Goal: Task Accomplishment & Management: Complete application form

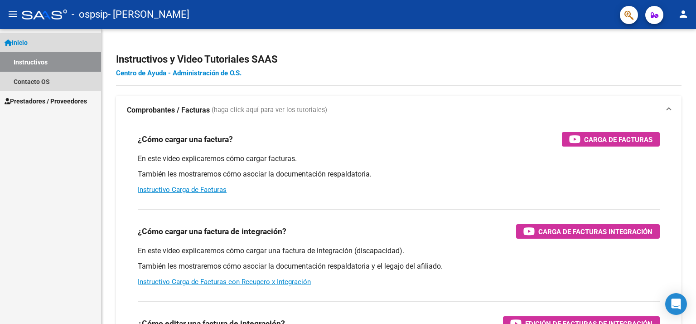
click at [60, 63] on link "Instructivos" at bounding box center [50, 61] width 101 height 19
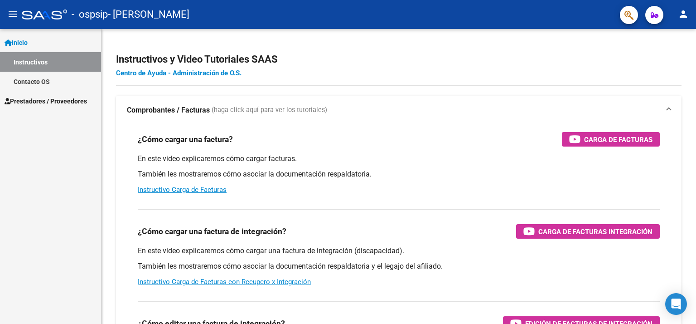
click at [56, 102] on span "Prestadores / Proveedores" at bounding box center [46, 101] width 83 height 10
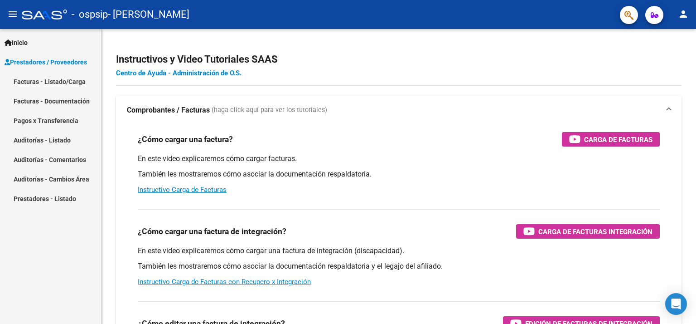
click at [68, 78] on link "Facturas - Listado/Carga" at bounding box center [50, 81] width 101 height 19
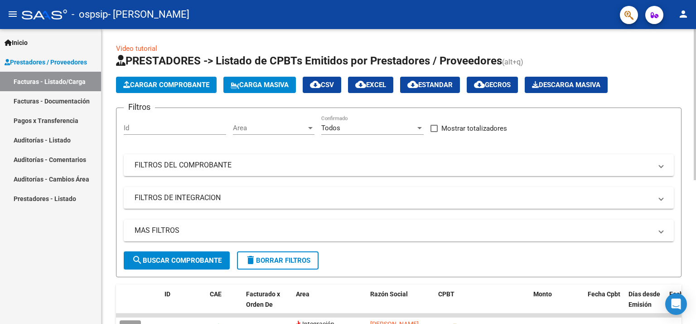
click at [695, 194] on div at bounding box center [695, 176] width 2 height 295
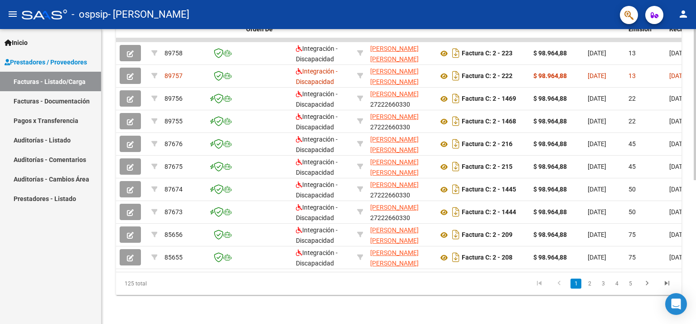
click at [695, 194] on div at bounding box center [695, 248] width 2 height 151
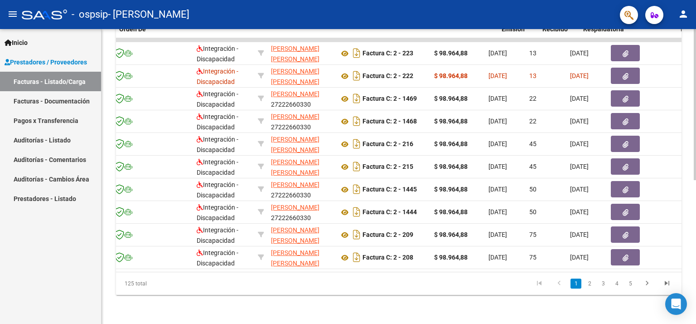
scroll to position [0, 127]
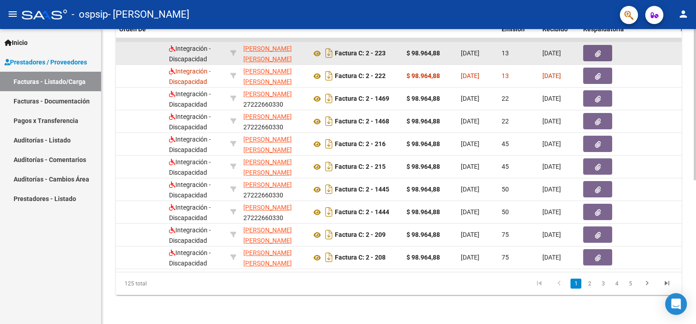
click at [598, 50] on icon "button" at bounding box center [598, 53] width 6 height 7
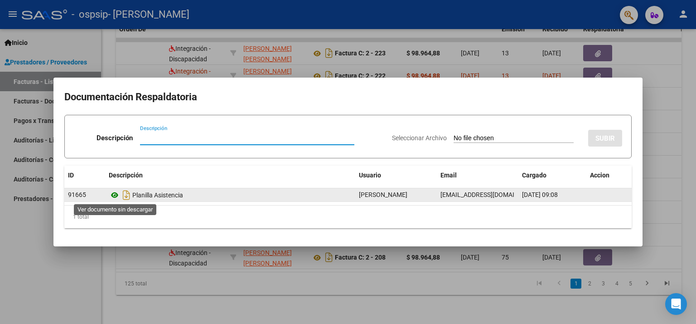
click at [115, 193] on icon at bounding box center [115, 195] width 12 height 11
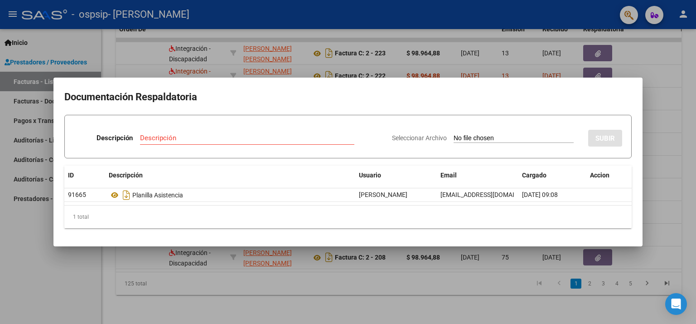
click at [693, 68] on div at bounding box center [348, 162] width 696 height 324
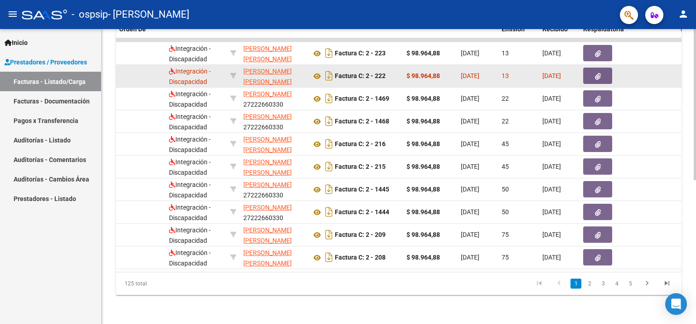
click at [595, 73] on icon "button" at bounding box center [598, 76] width 6 height 7
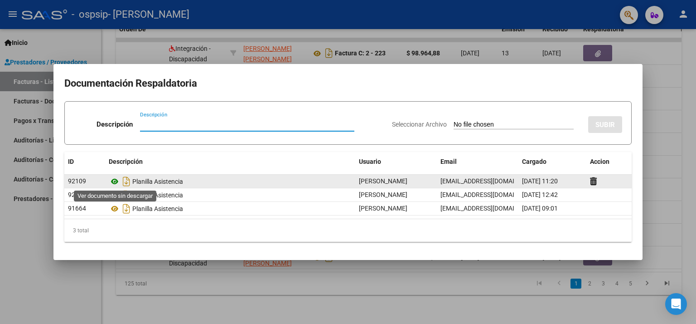
click at [115, 179] on icon at bounding box center [115, 181] width 12 height 11
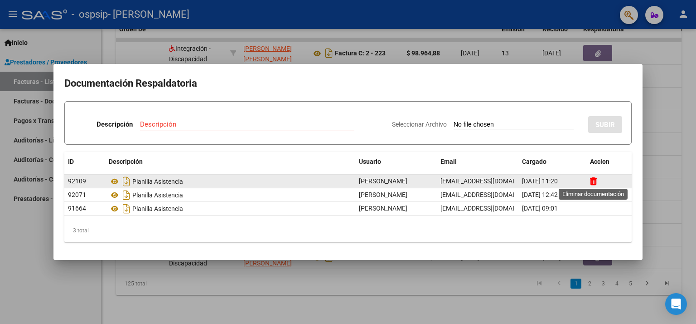
click at [592, 181] on icon at bounding box center [593, 181] width 7 height 9
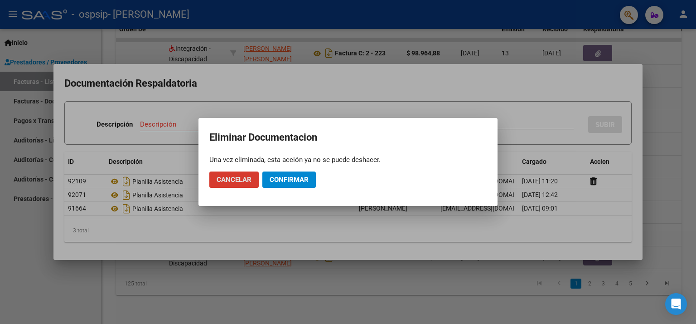
click at [285, 178] on span "Confirmar" at bounding box center [289, 179] width 39 height 8
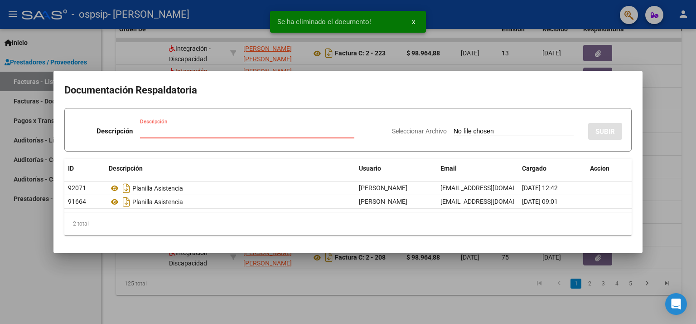
click at [180, 130] on input "Descripción" at bounding box center [247, 131] width 214 height 8
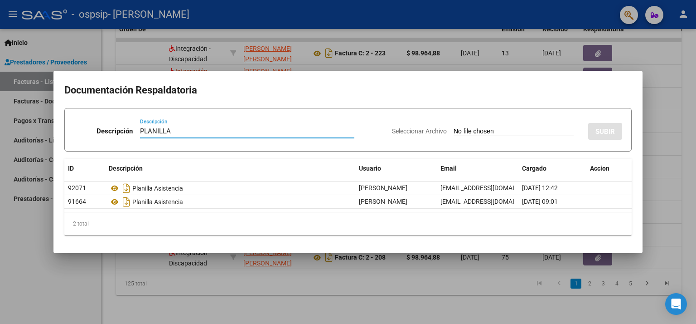
drag, startPoint x: 180, startPoint y: 130, endPoint x: 304, endPoint y: 120, distance: 124.6
click at [304, 120] on div "Descripción PLANILLA Descripción" at bounding box center [229, 132] width 311 height 27
type input "PLANILLA"
click at [395, 128] on span "Seleccionar Archivo" at bounding box center [419, 130] width 55 height 7
click at [454, 128] on input "Seleccionar Archivo" at bounding box center [514, 131] width 120 height 9
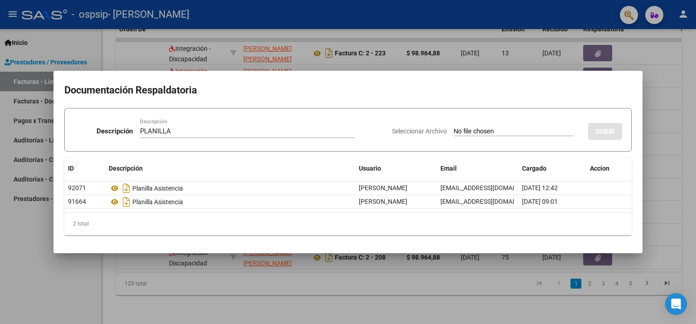
type input "C:\fakepath\[PERSON_NAME][DATE].pdf"
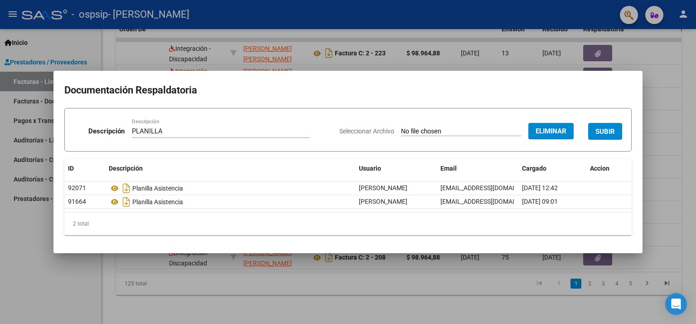
click at [606, 132] on span "SUBIR" at bounding box center [605, 131] width 19 height 8
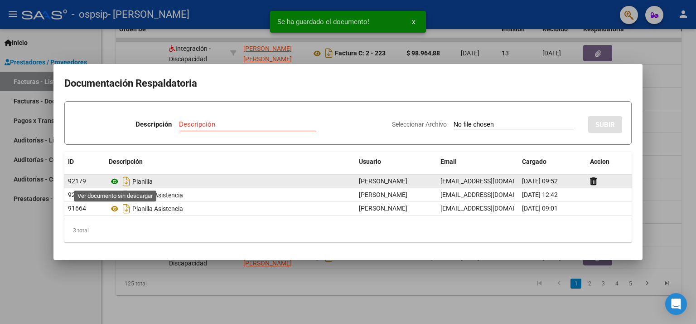
click at [116, 179] on icon at bounding box center [115, 181] width 12 height 11
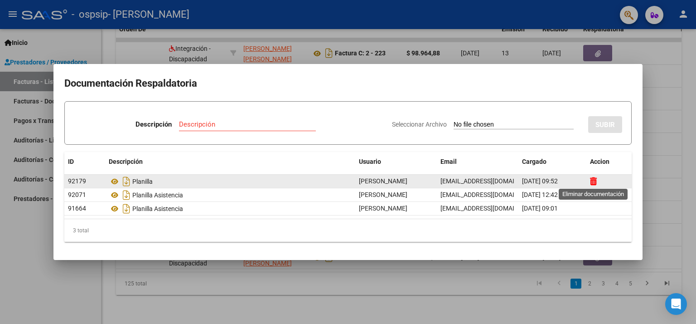
click at [593, 180] on icon at bounding box center [593, 181] width 7 height 9
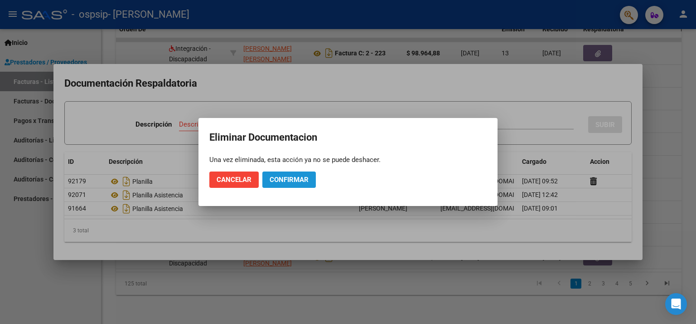
click at [279, 178] on span "Confirmar" at bounding box center [289, 179] width 39 height 8
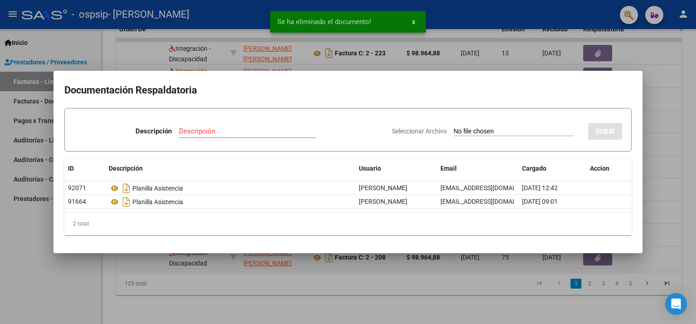
click at [409, 130] on span "Seleccionar Archivo" at bounding box center [419, 130] width 55 height 7
click at [454, 130] on input "Seleccionar Archivo" at bounding box center [514, 131] width 120 height 9
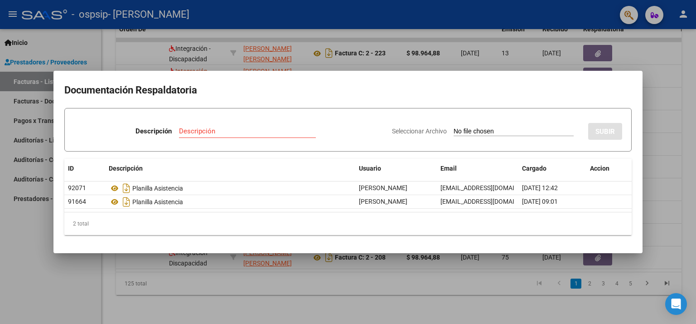
type input "C:\fakepath\[PERSON_NAME][DATE].pdf"
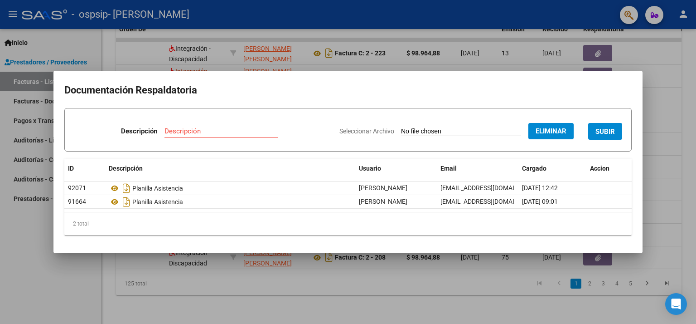
click at [601, 130] on span "SUBIR" at bounding box center [605, 131] width 19 height 8
click at [186, 133] on input "Descripción" at bounding box center [183, 131] width 114 height 8
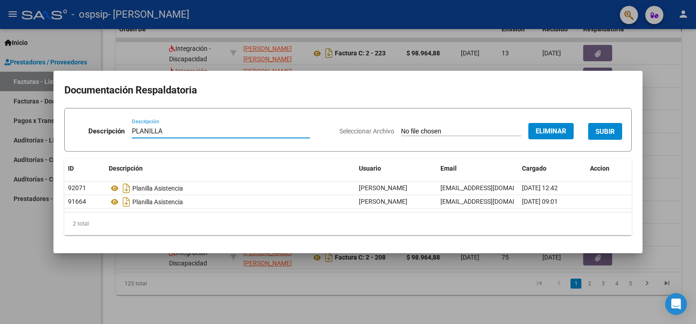
type input "PLANILLA"
click at [610, 130] on span "SUBIR" at bounding box center [605, 131] width 19 height 8
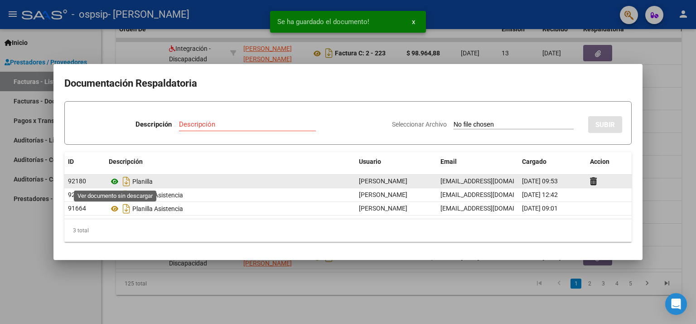
click at [114, 179] on icon at bounding box center [115, 181] width 12 height 11
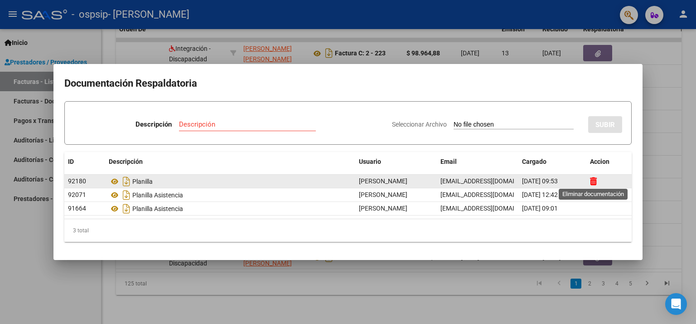
click at [593, 177] on icon at bounding box center [593, 181] width 7 height 9
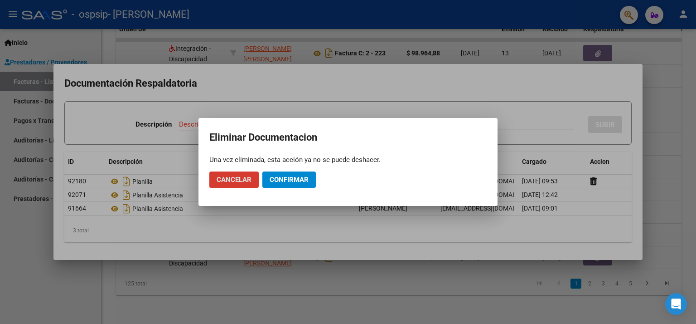
click at [297, 180] on span "Confirmar" at bounding box center [289, 179] width 39 height 8
